Goal: Information Seeking & Learning: Check status

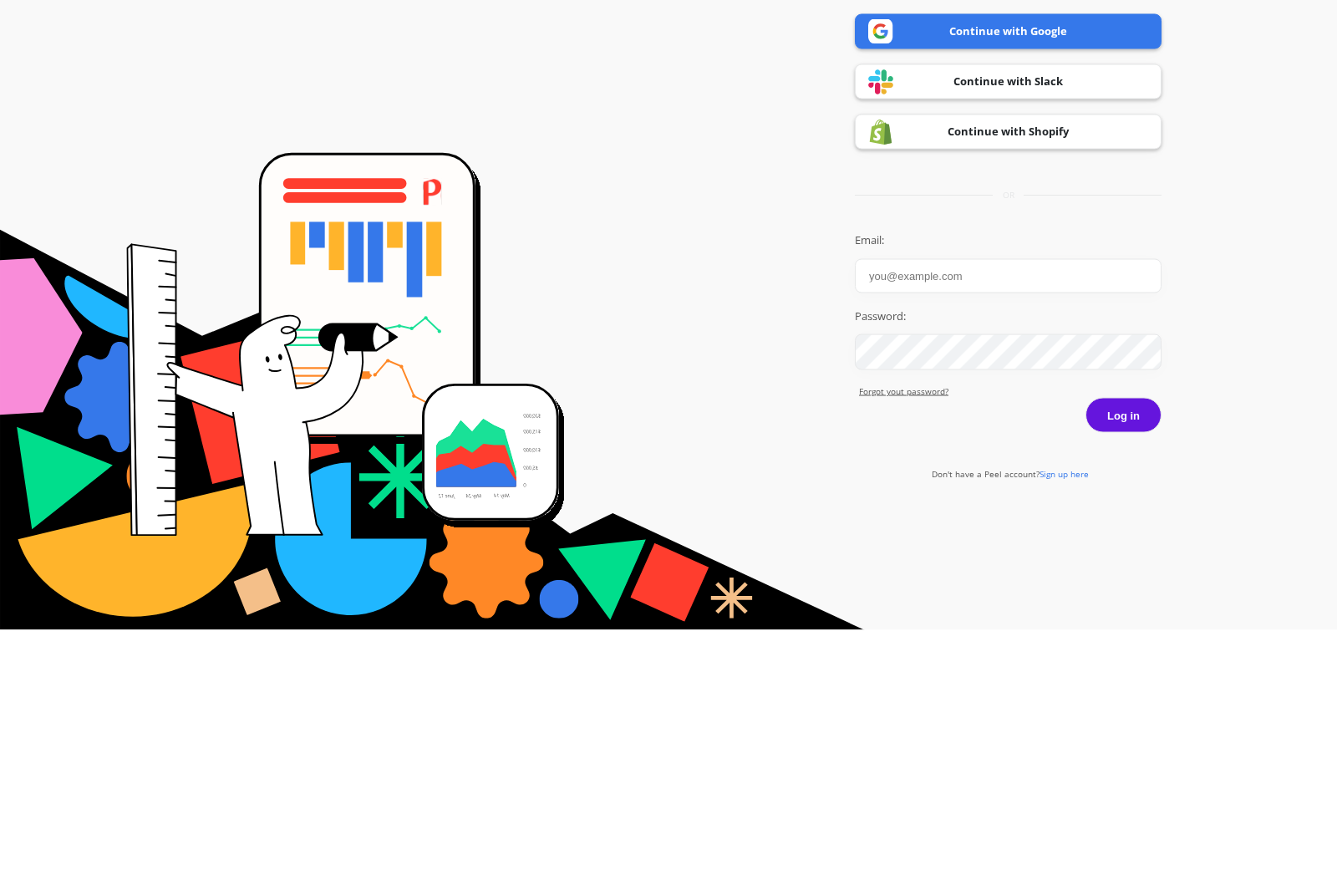
drag, startPoint x: 935, startPoint y: -70, endPoint x: 935, endPoint y: 150, distance: 220.0
click at [935, 150] on div "Welcome Back! Get the tools you need to make data-driven decisions and grow you…" at bounding box center [1008, 447] width 307 height 878
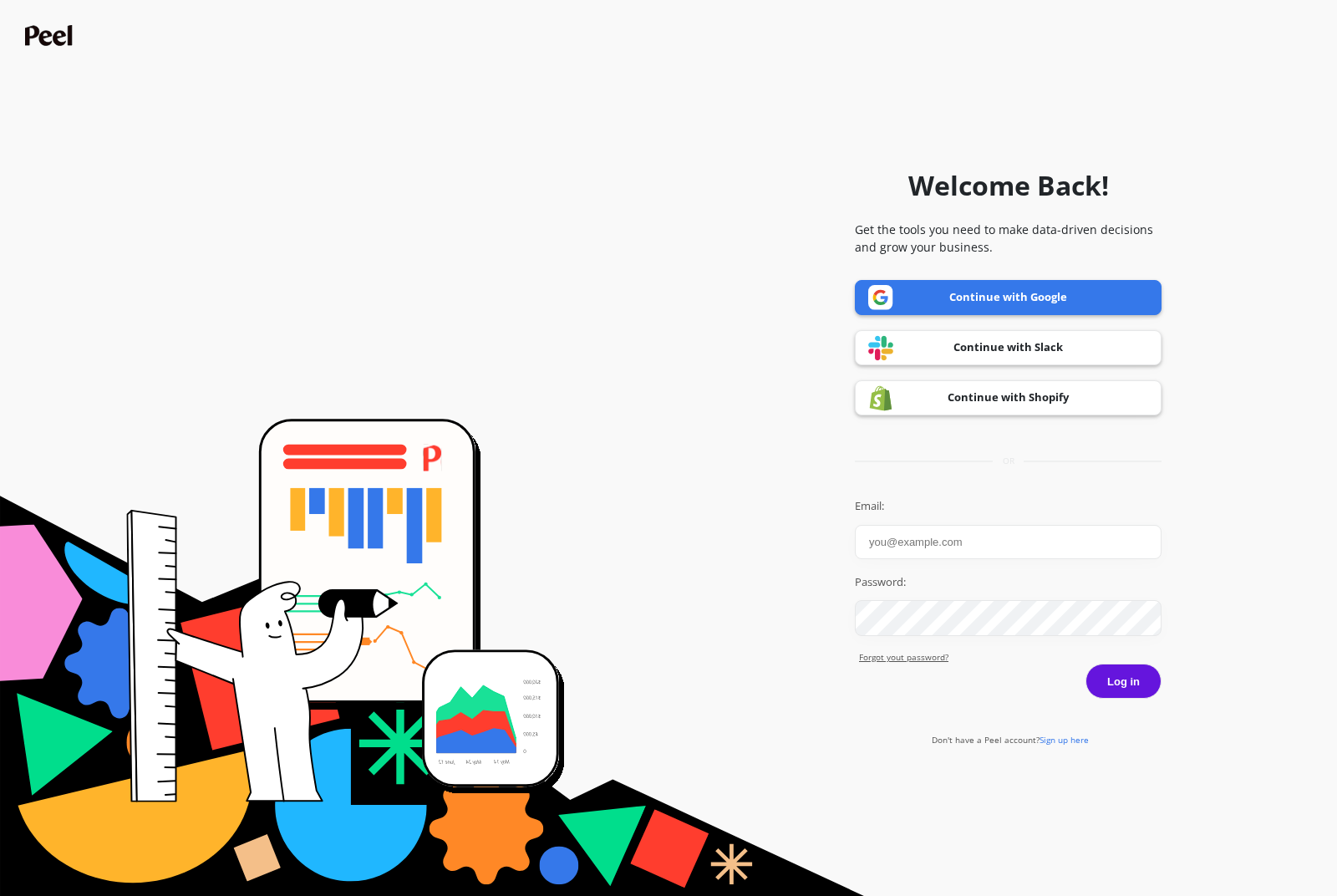
click at [930, 380] on link "Continue with Shopify" at bounding box center [1008, 397] width 307 height 35
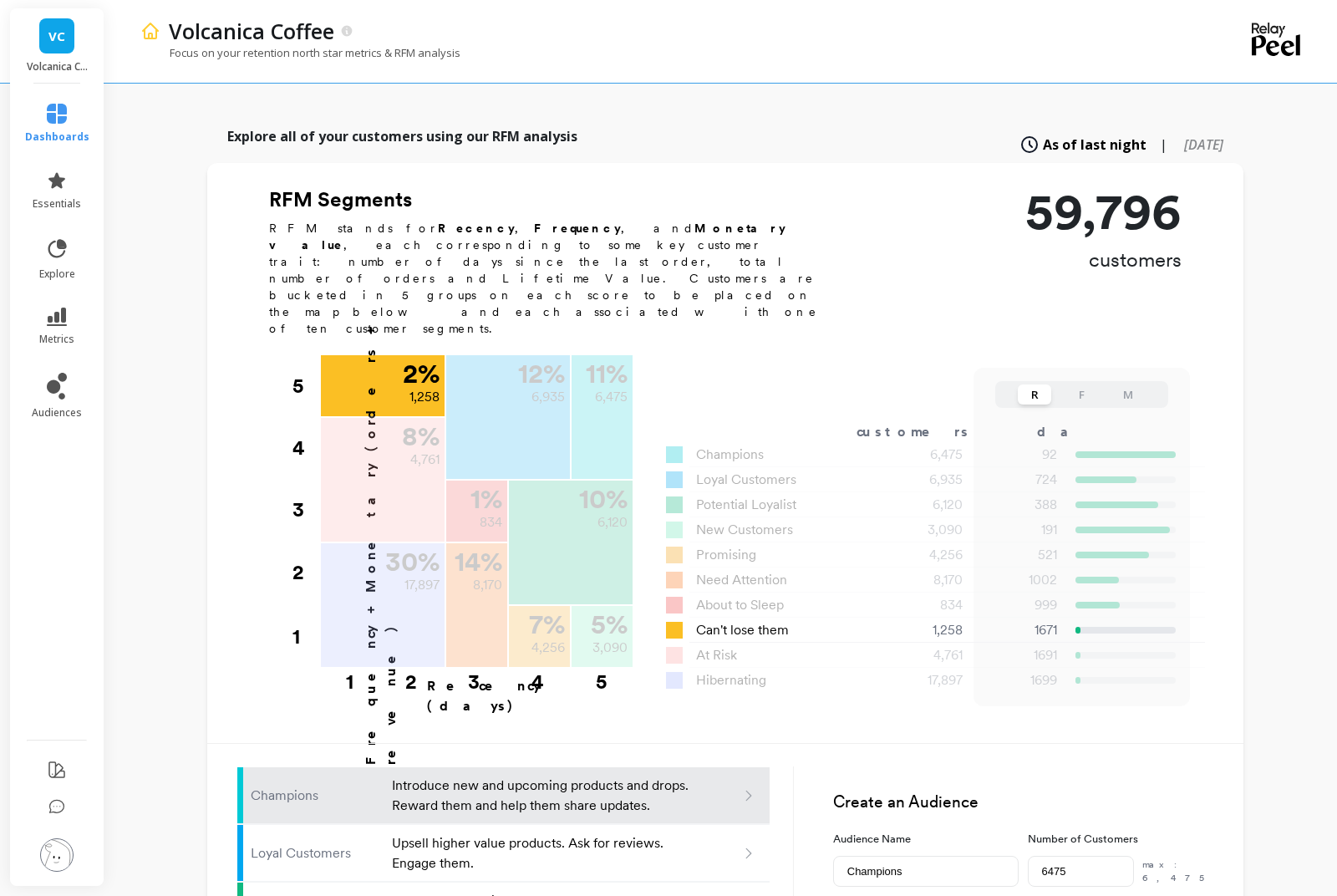
scroll to position [423, 0]
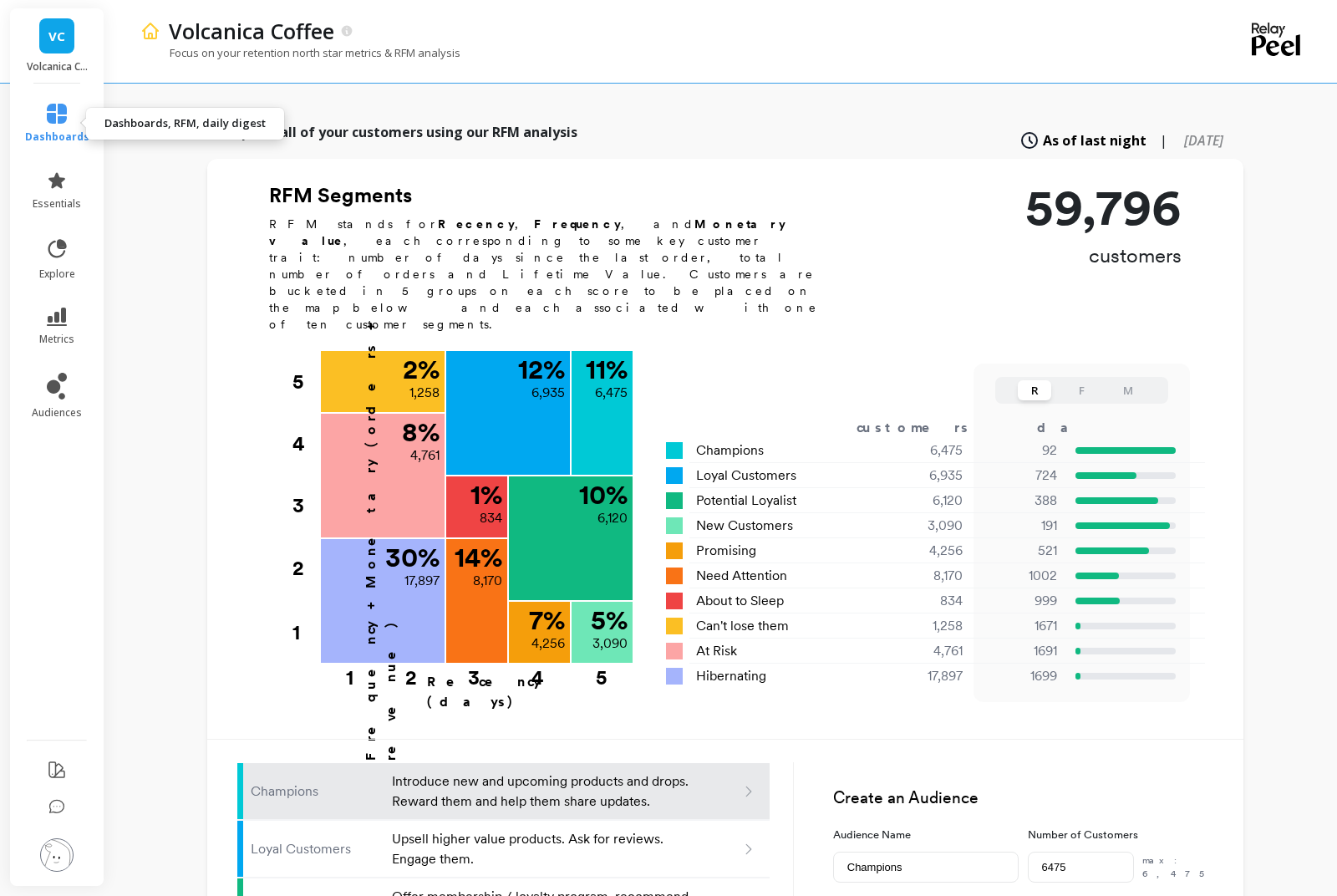
click at [42, 130] on span "dashboards" at bounding box center [57, 137] width 65 height 13
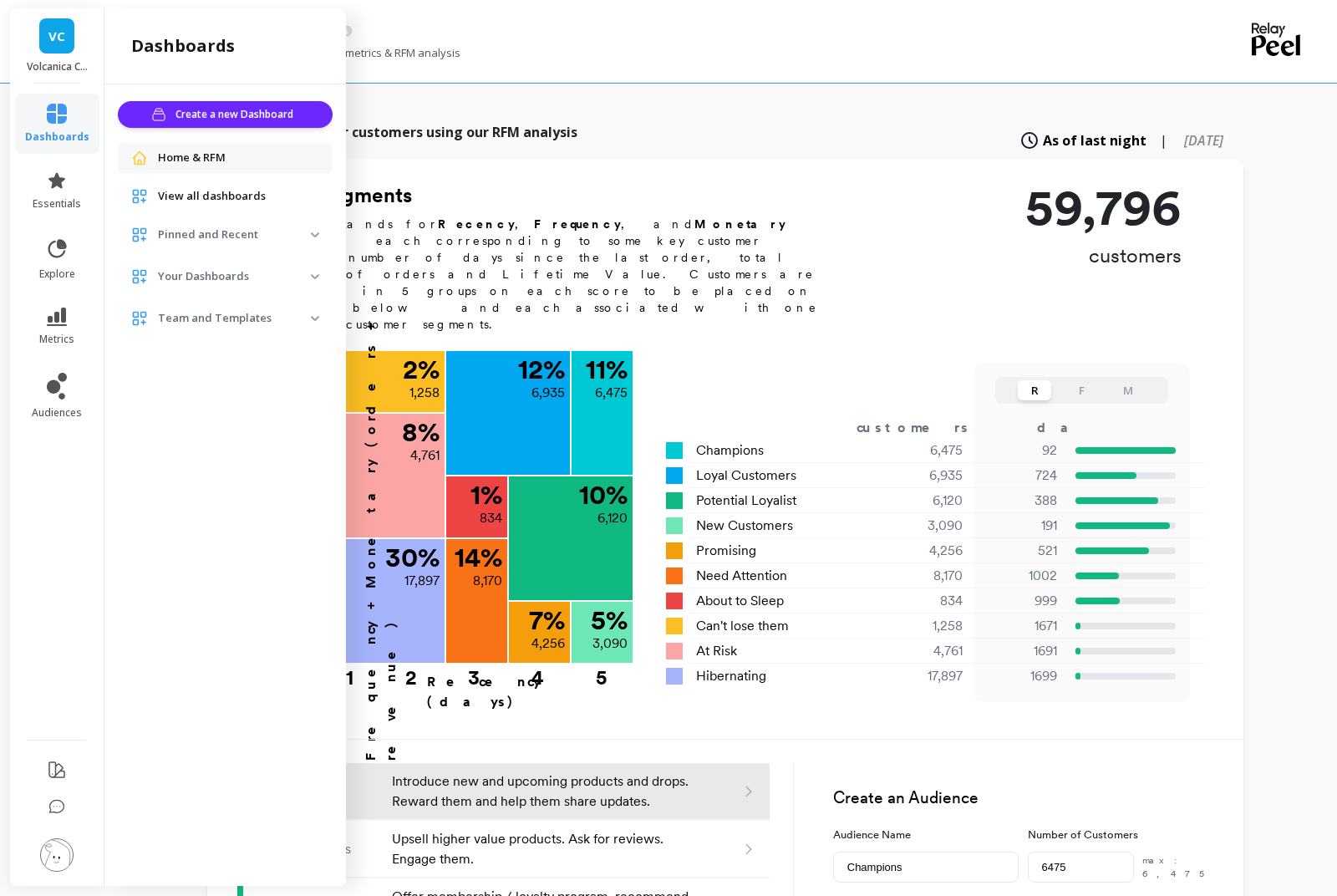
click at [42, 130] on span "dashboards" at bounding box center [57, 137] width 65 height 13
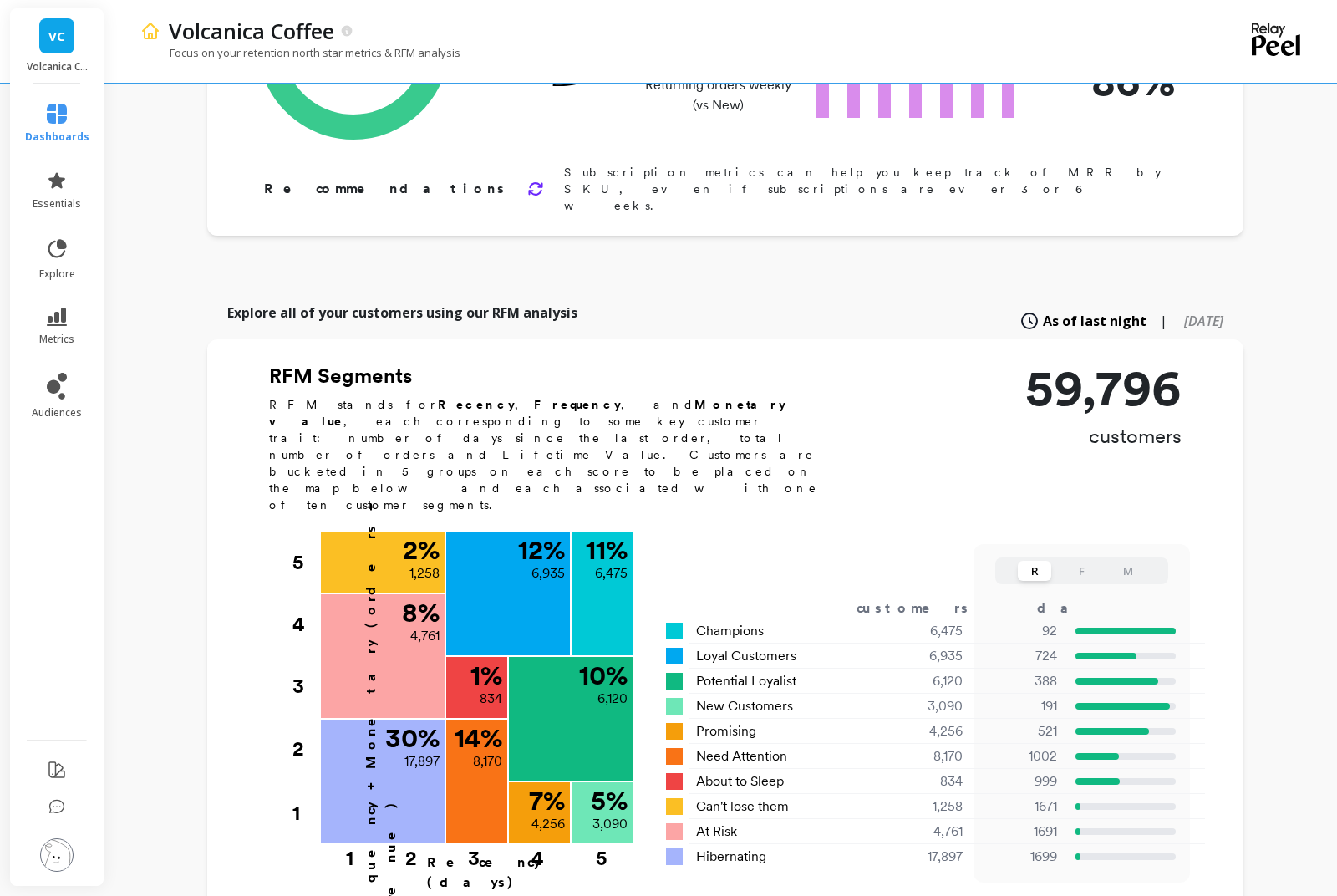
scroll to position [238, 0]
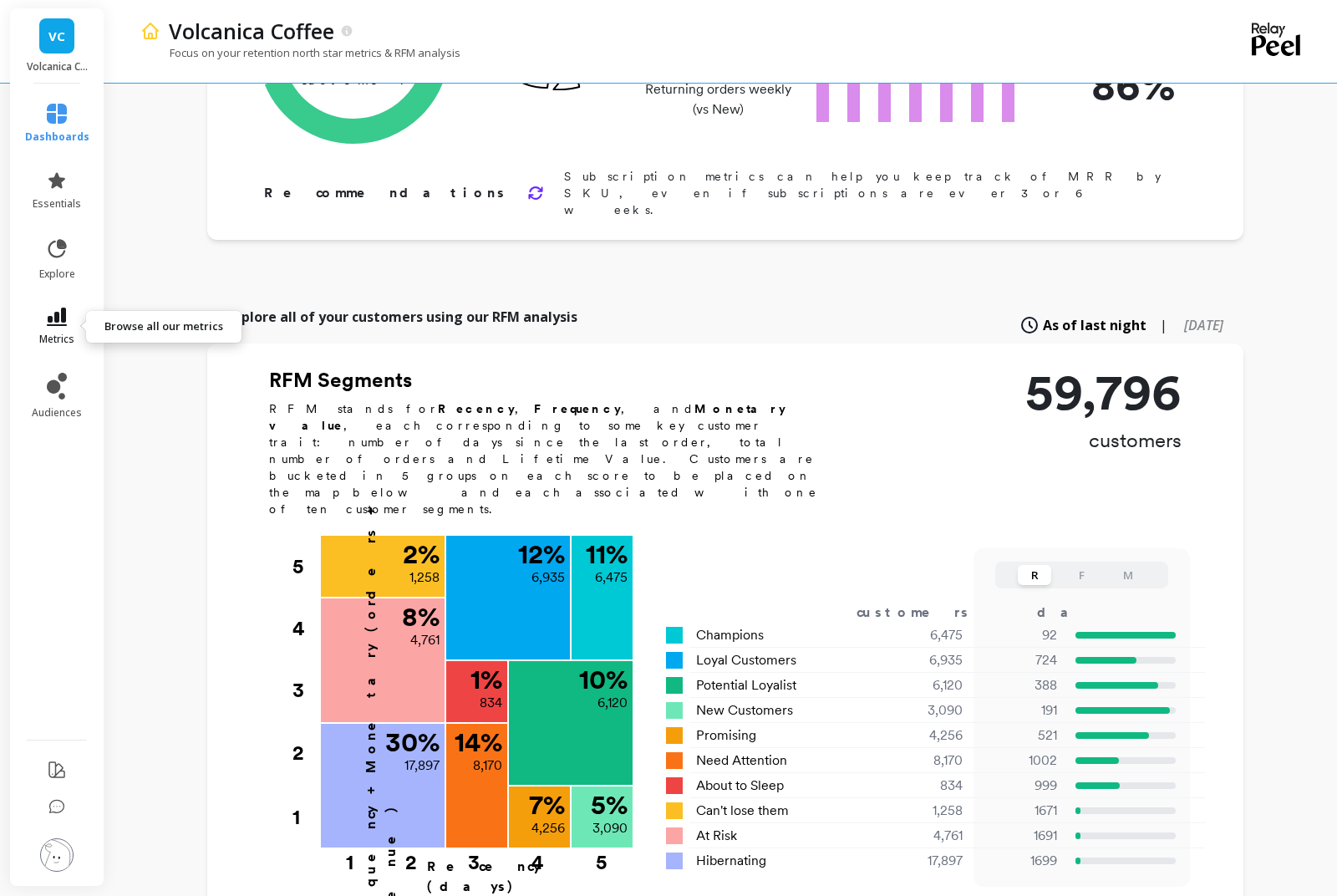
click at [56, 338] on span "metrics" at bounding box center [57, 339] width 35 height 13
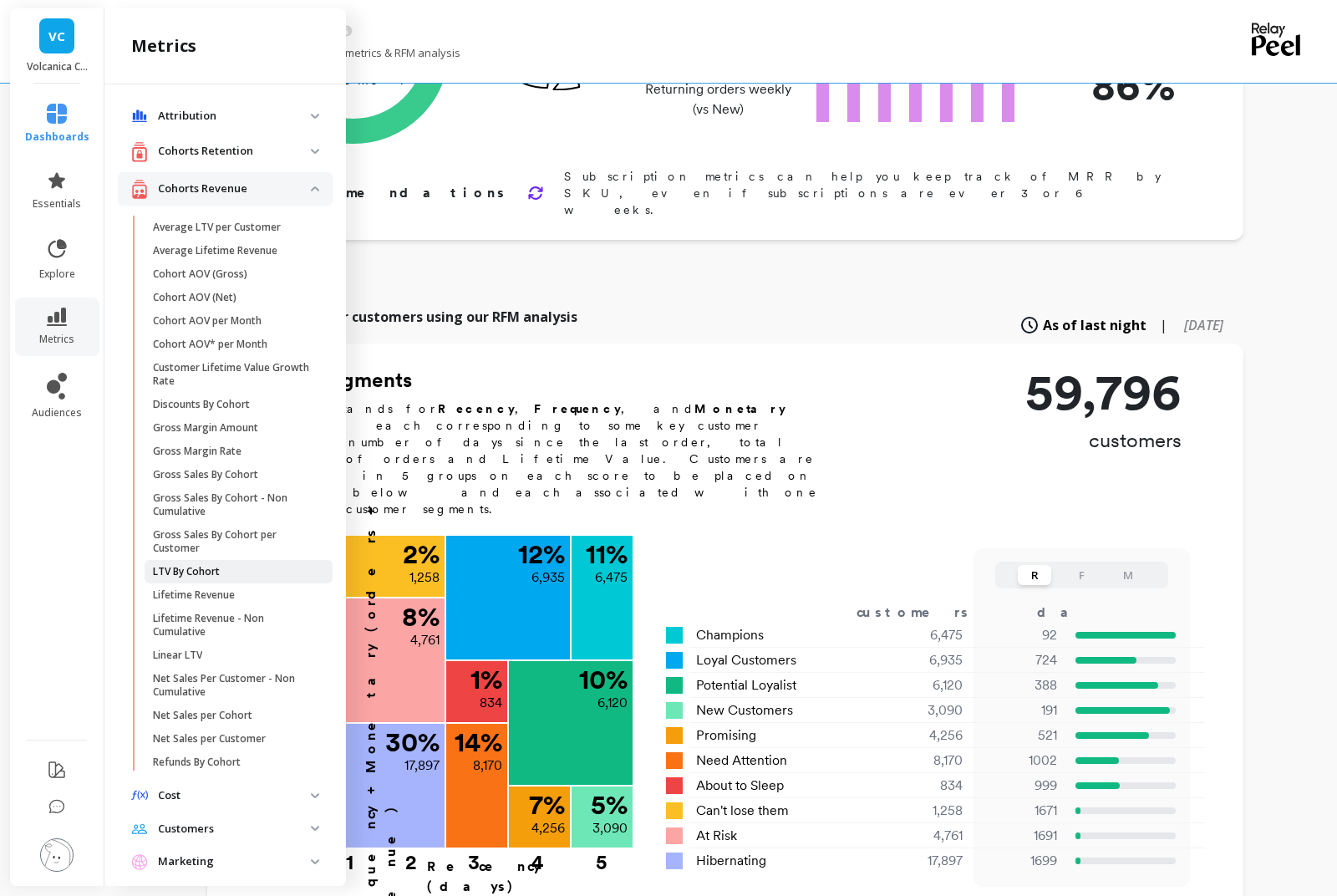
click at [288, 573] on span "LTV By Cohort" at bounding box center [233, 571] width 160 height 13
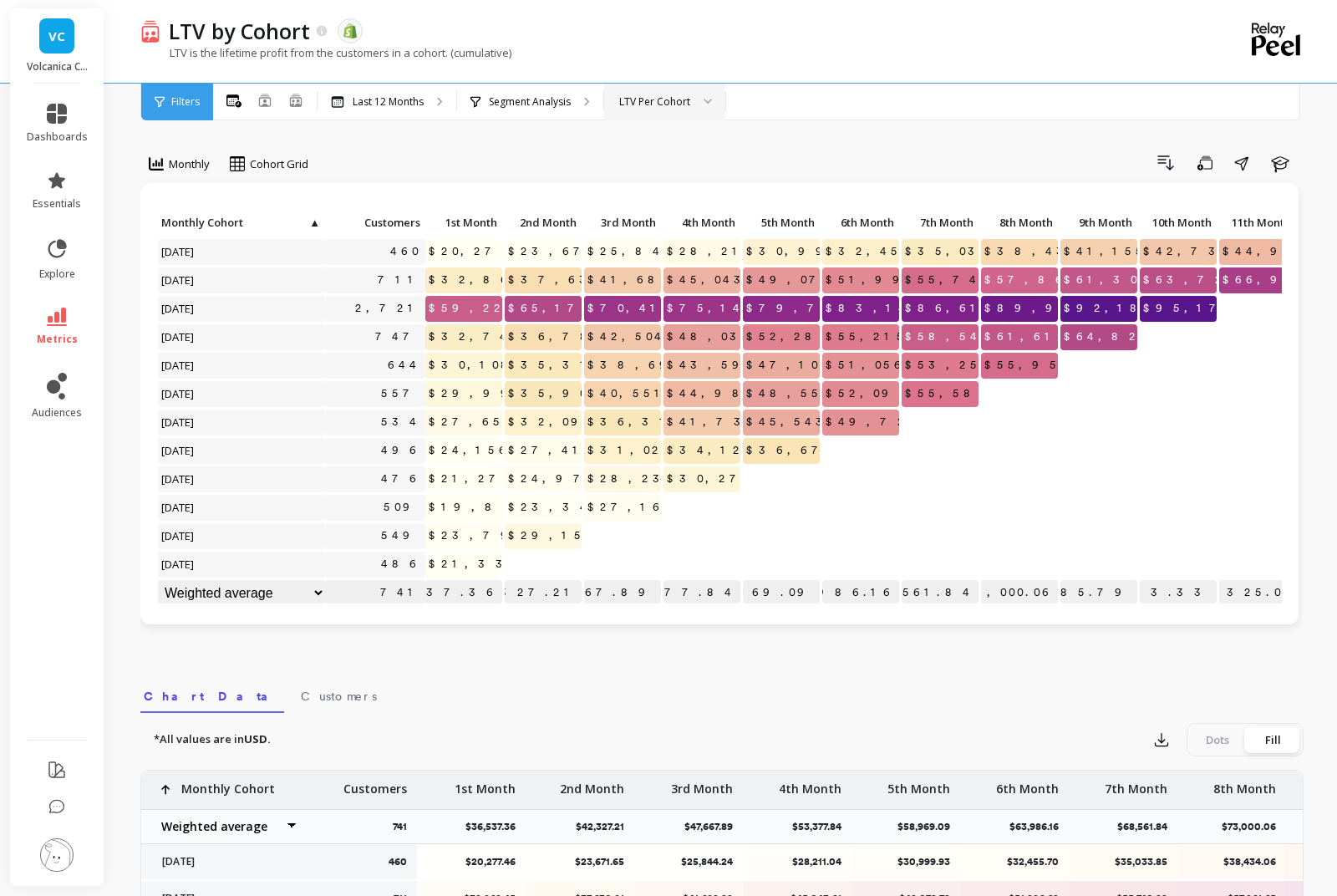
click at [649, 101] on div "LTV Per Cohort" at bounding box center [654, 101] width 71 height 16
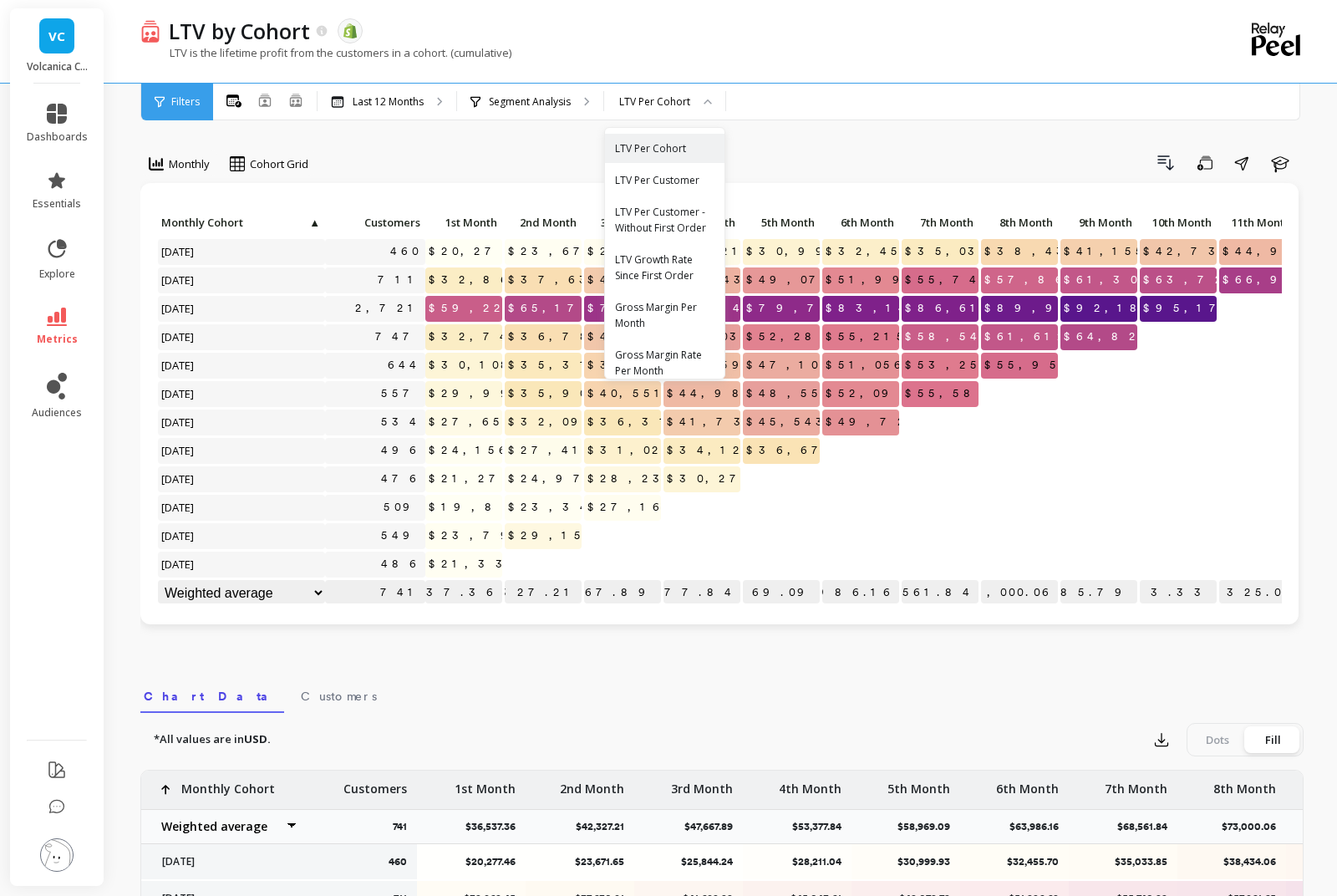
click at [651, 188] on div "LTV Per Customer" at bounding box center [665, 179] width 100 height 16
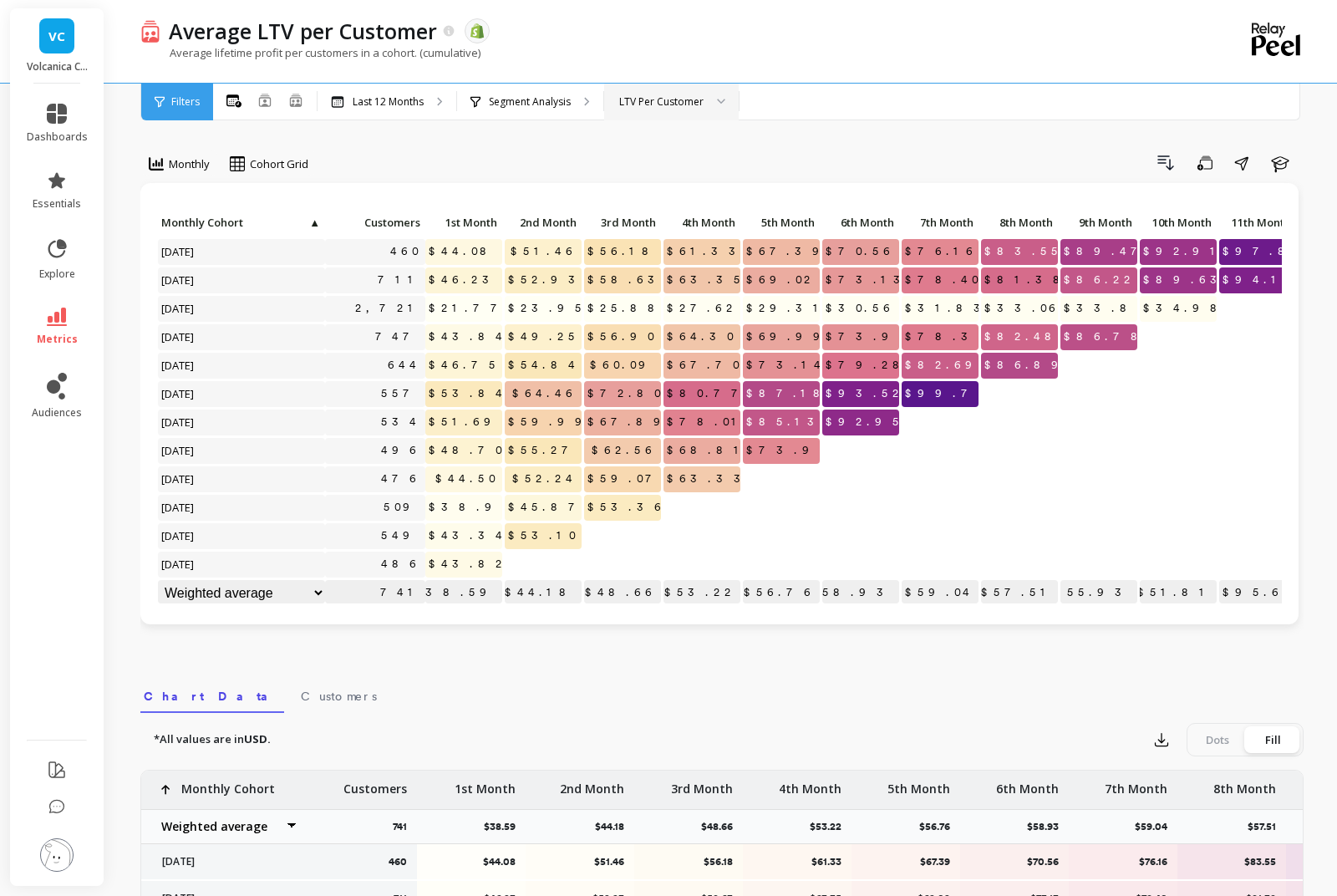
click at [669, 109] on div "LTV Per Customer" at bounding box center [661, 101] width 84 height 16
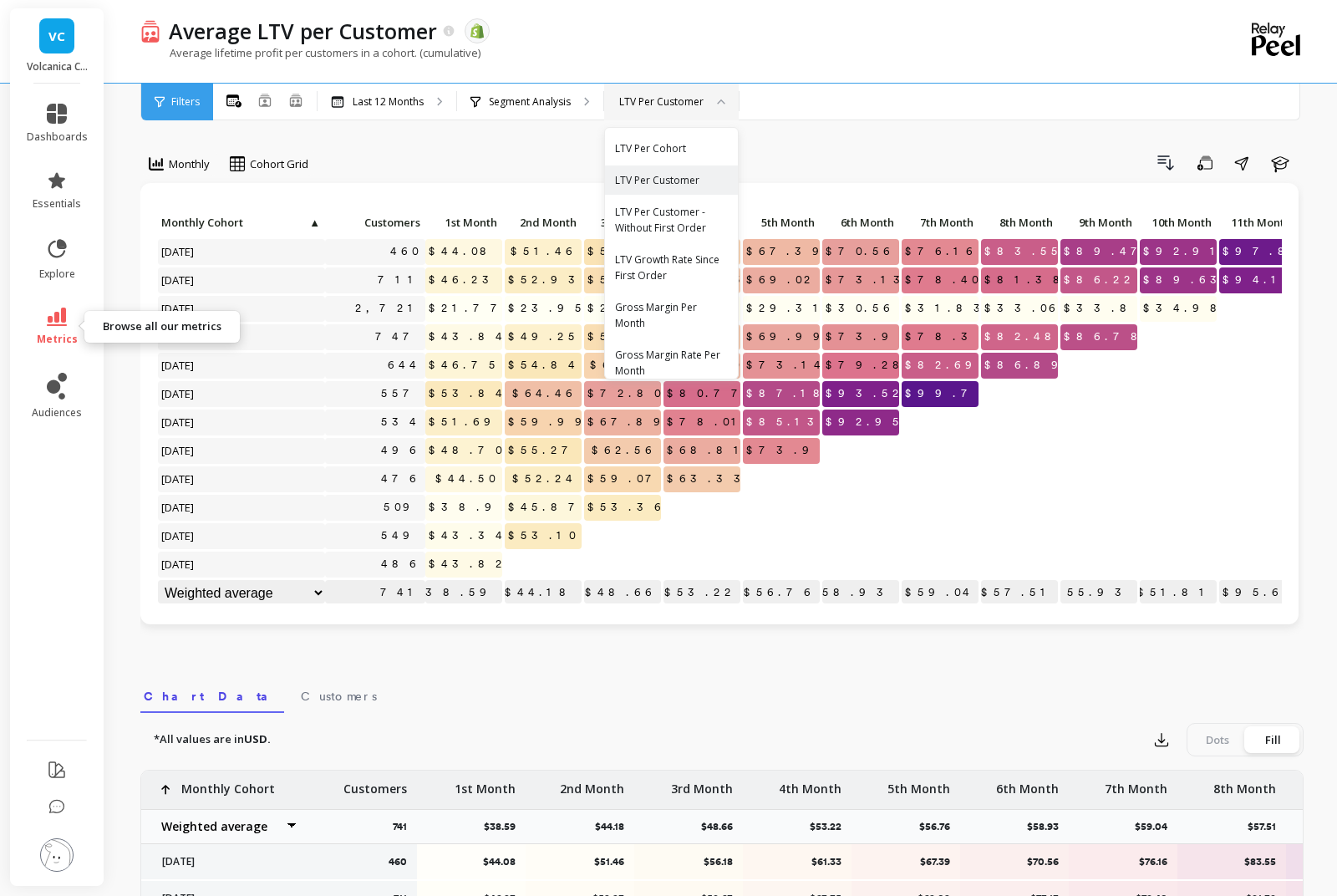
click at [55, 330] on link "metrics" at bounding box center [57, 327] width 61 height 39
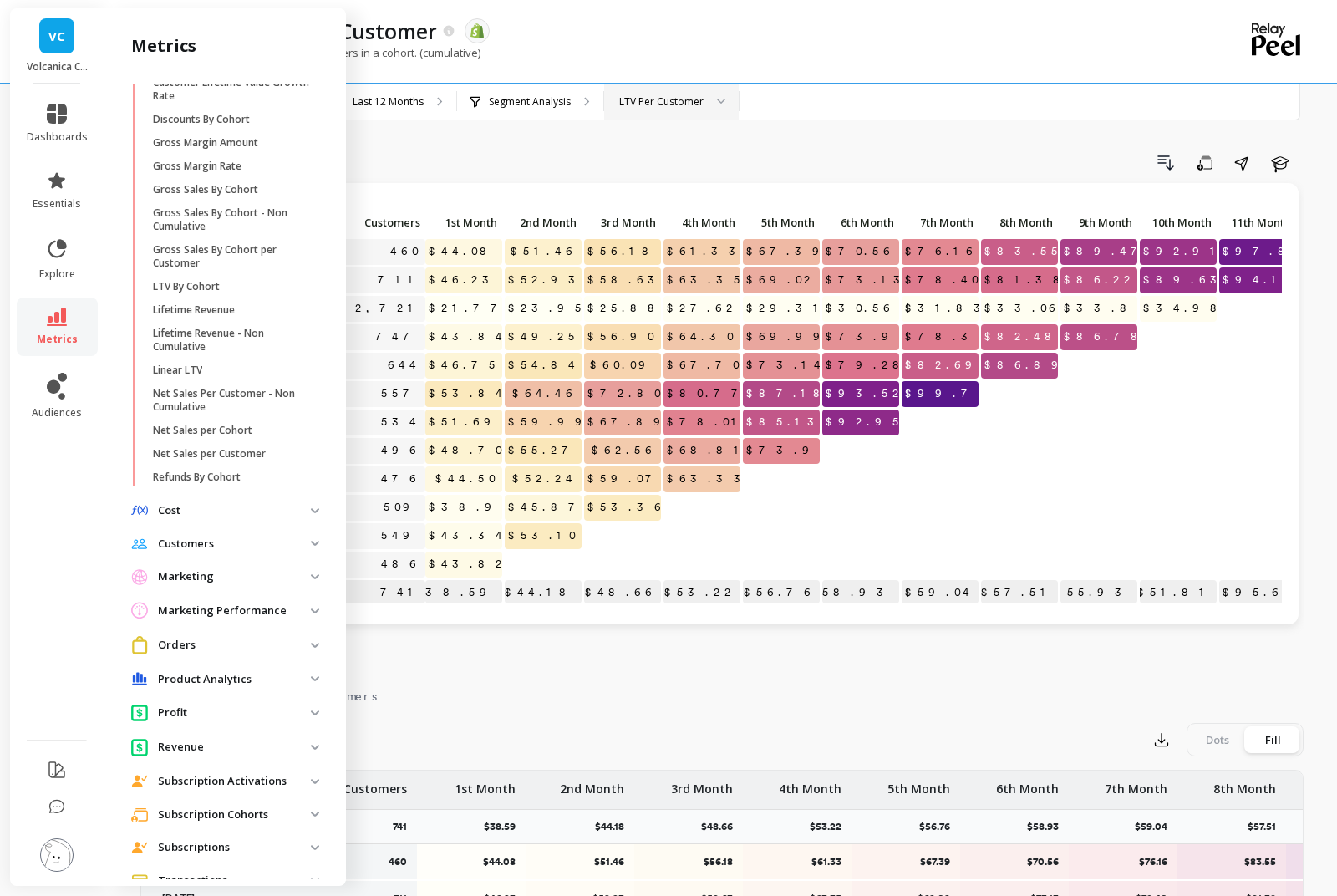
scroll to position [287, 0]
click at [221, 754] on span "Revenue" at bounding box center [225, 744] width 214 height 30
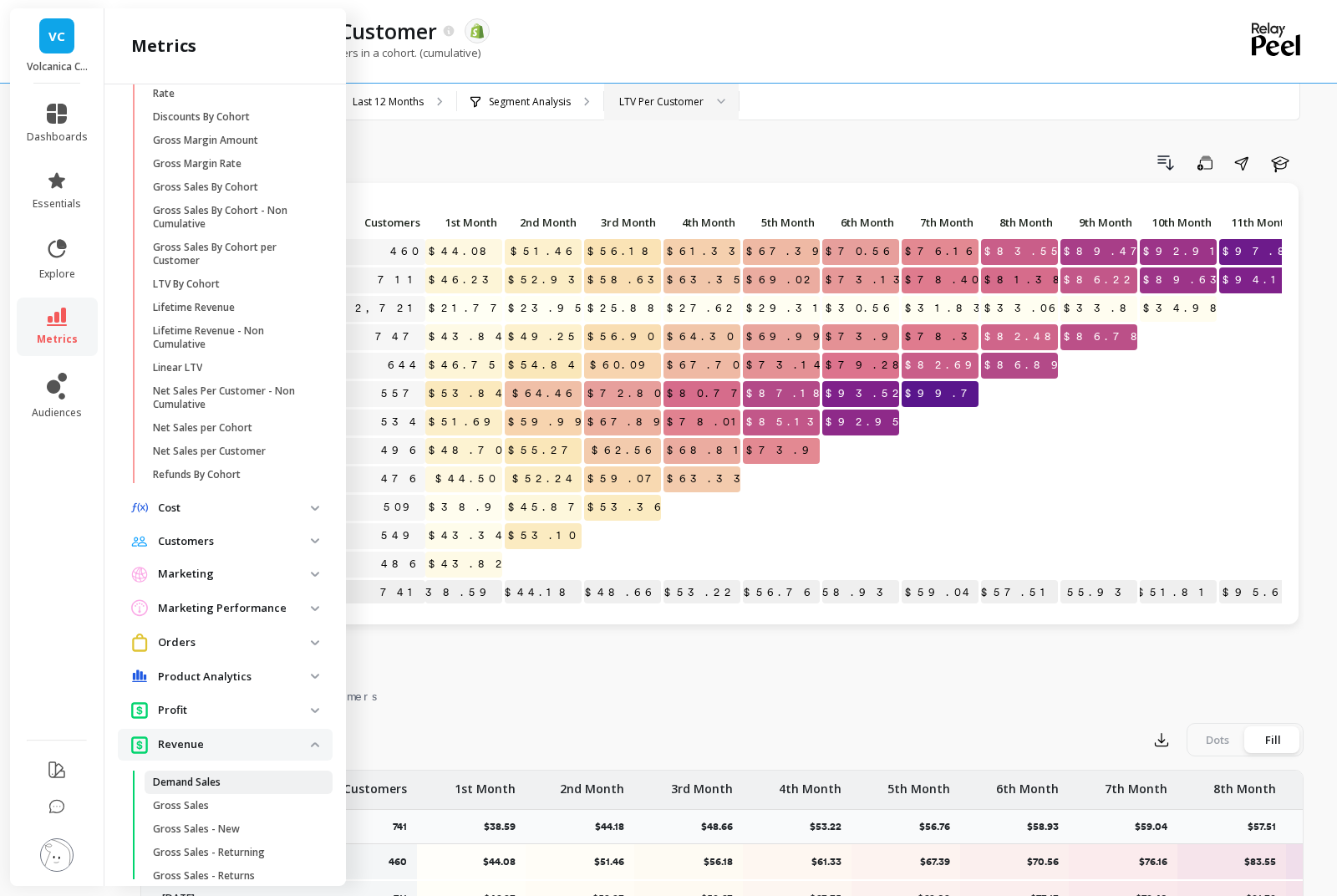
scroll to position [335, 0]
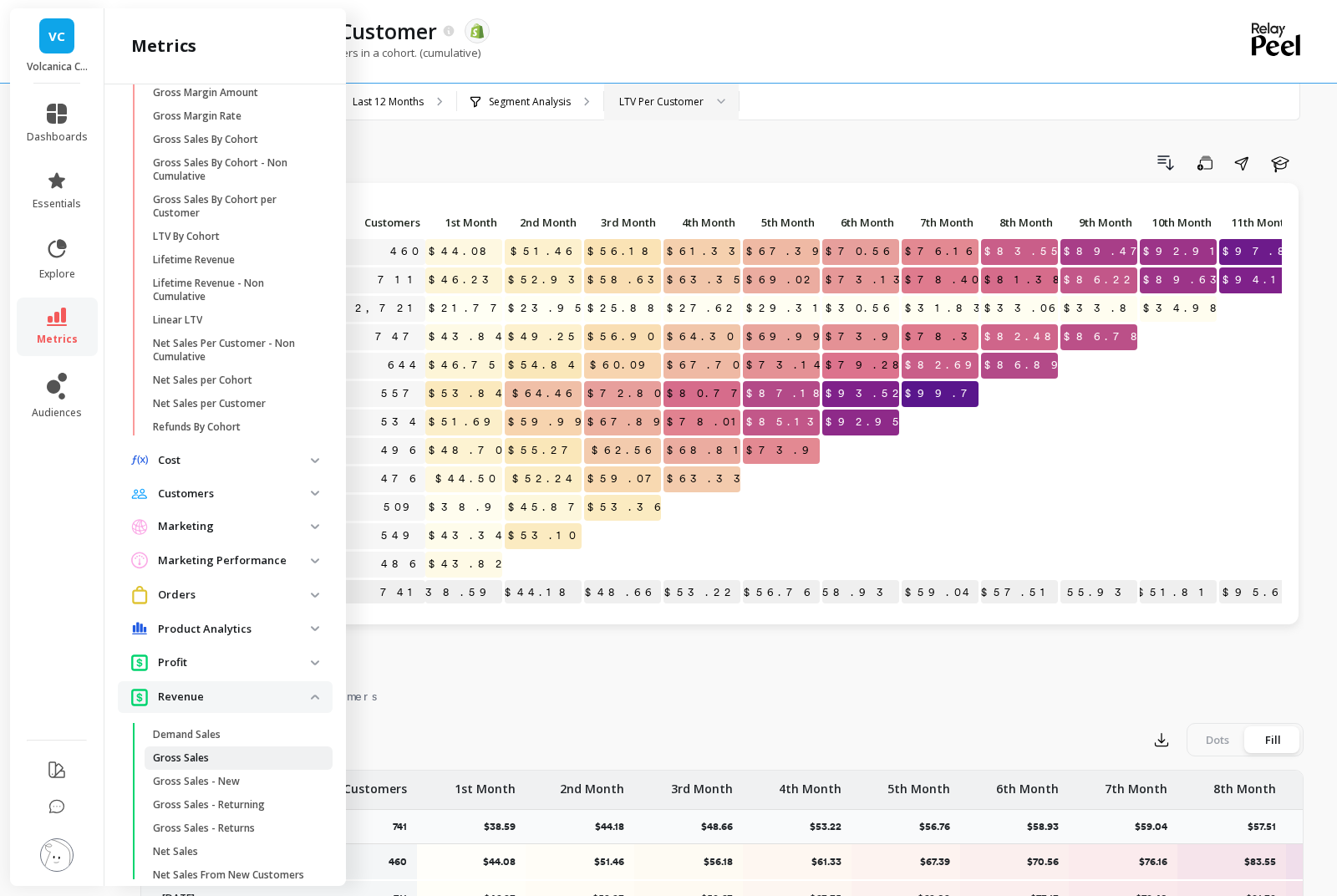
click at [231, 761] on span "Gross Sales" at bounding box center [233, 757] width 160 height 13
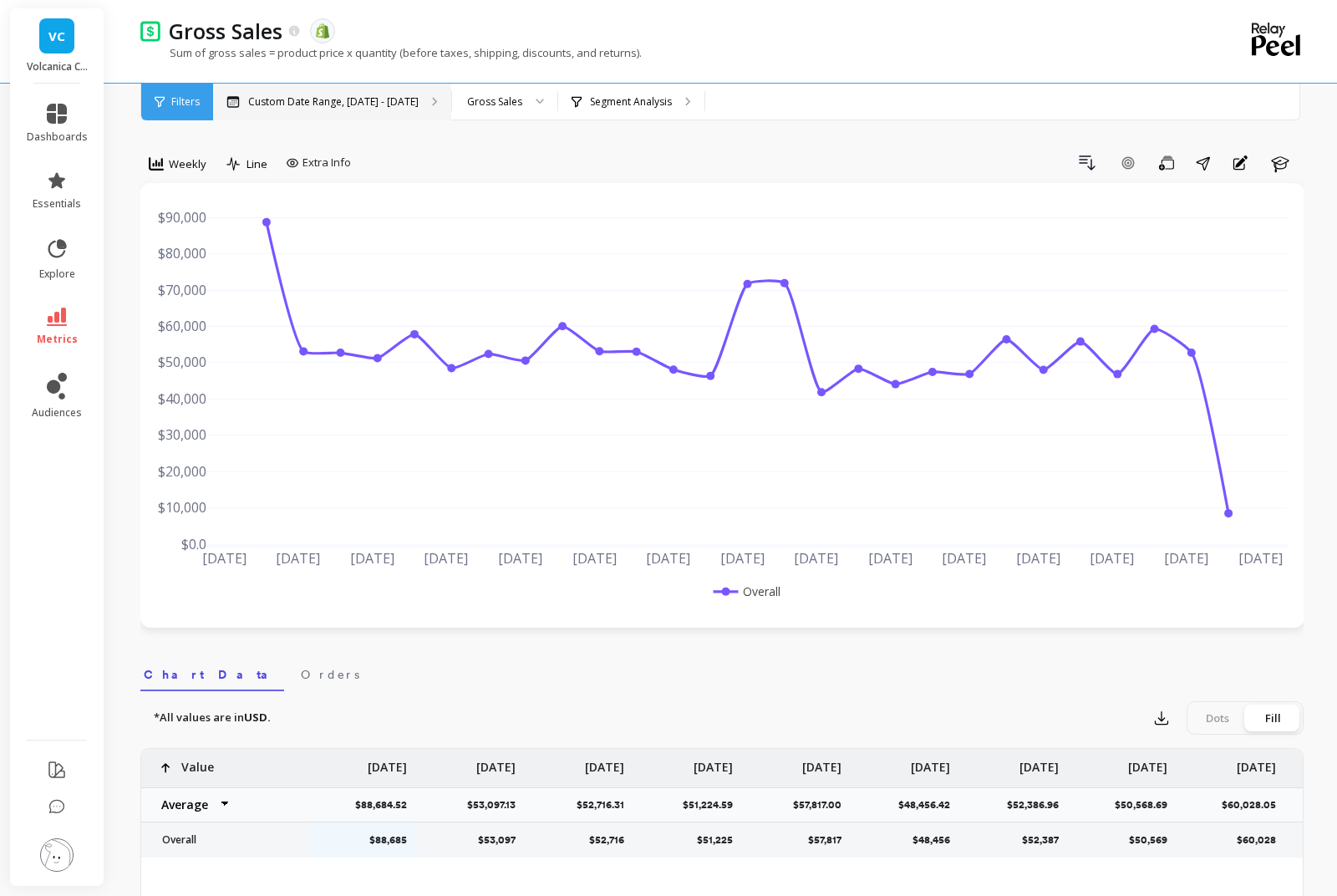
click at [336, 107] on p "Custom Date Range, [DATE] - [DATE]" at bounding box center [334, 102] width 170 height 13
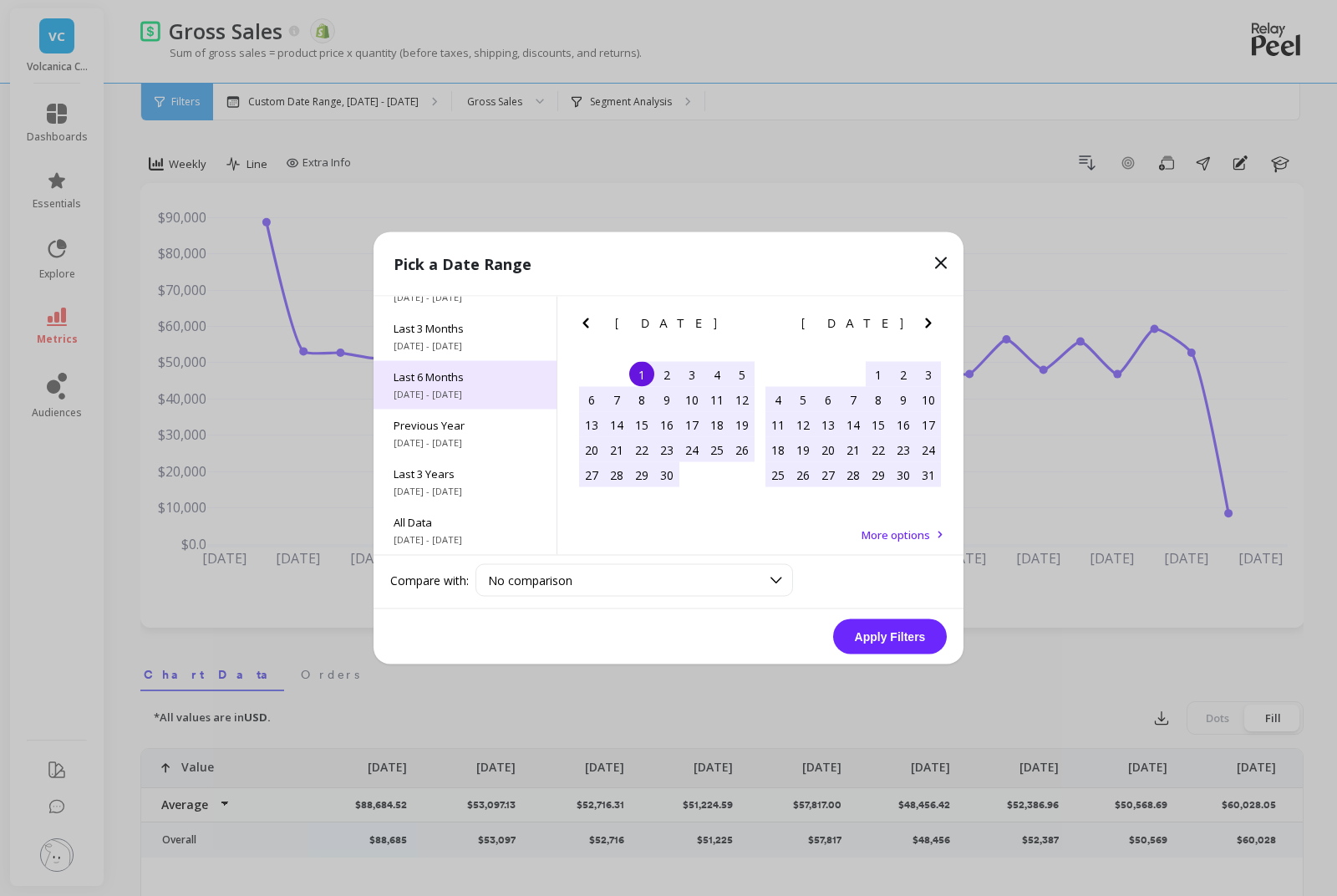
scroll to position [226, 0]
click at [496, 401] on span "[DATE] - [DATE]" at bounding box center [465, 394] width 143 height 13
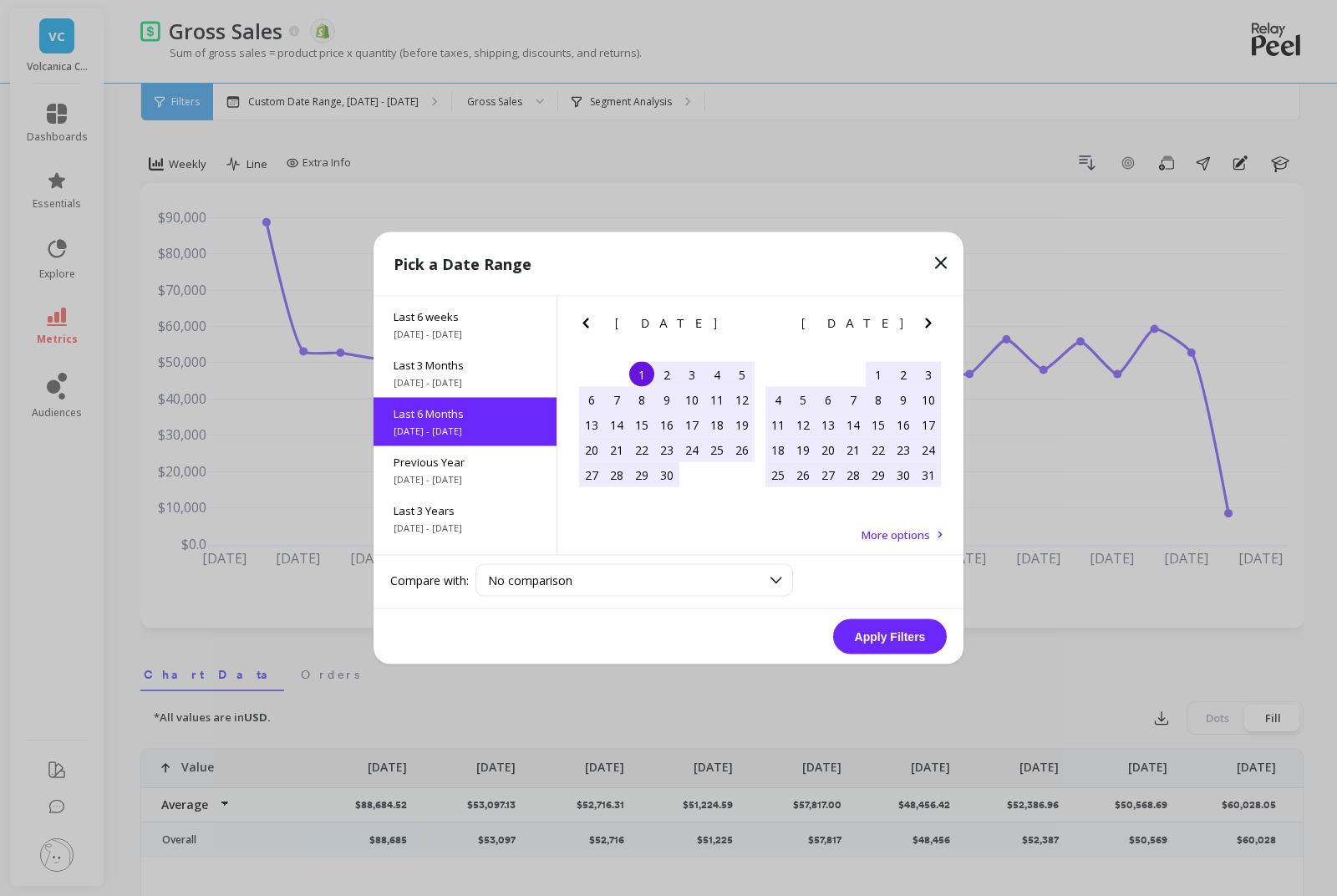
scroll to position [187, 0]
click at [857, 654] on button "Apply Filters" at bounding box center [890, 636] width 114 height 35
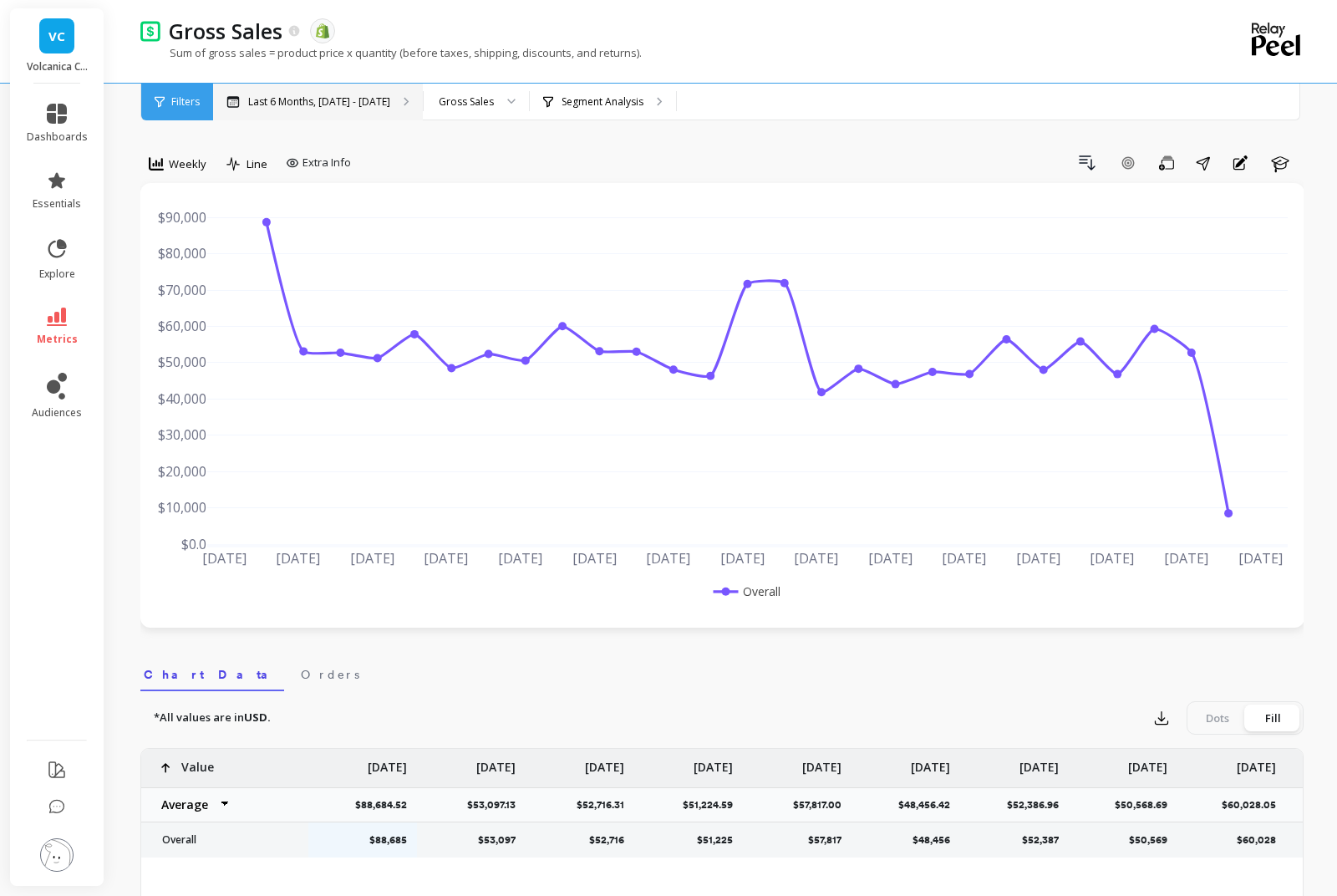
click at [332, 99] on p "Last 6 Months, [DATE] - [DATE]" at bounding box center [320, 102] width 142 height 13
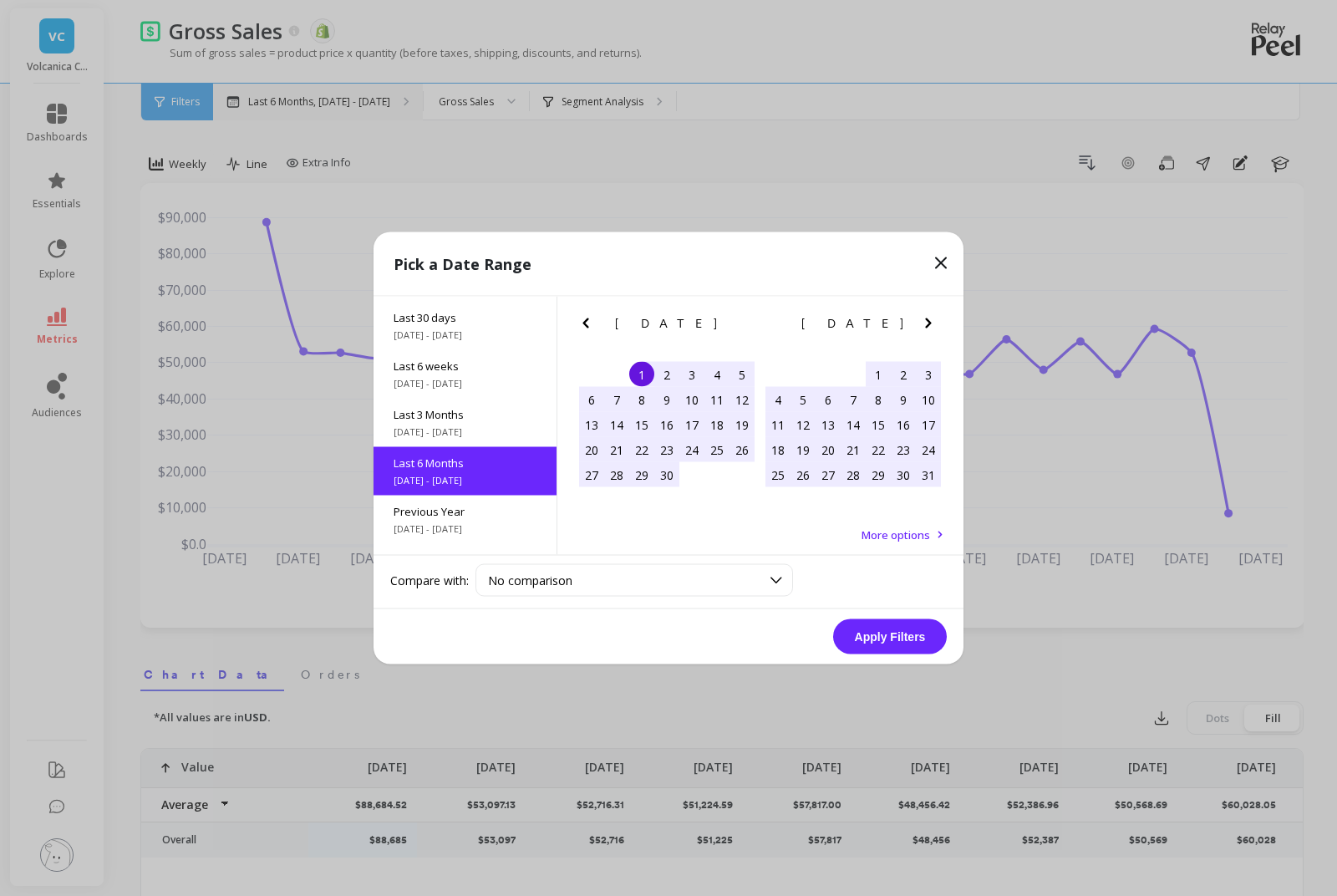
scroll to position [187, 0]
